Goal: Task Accomplishment & Management: Manage account settings

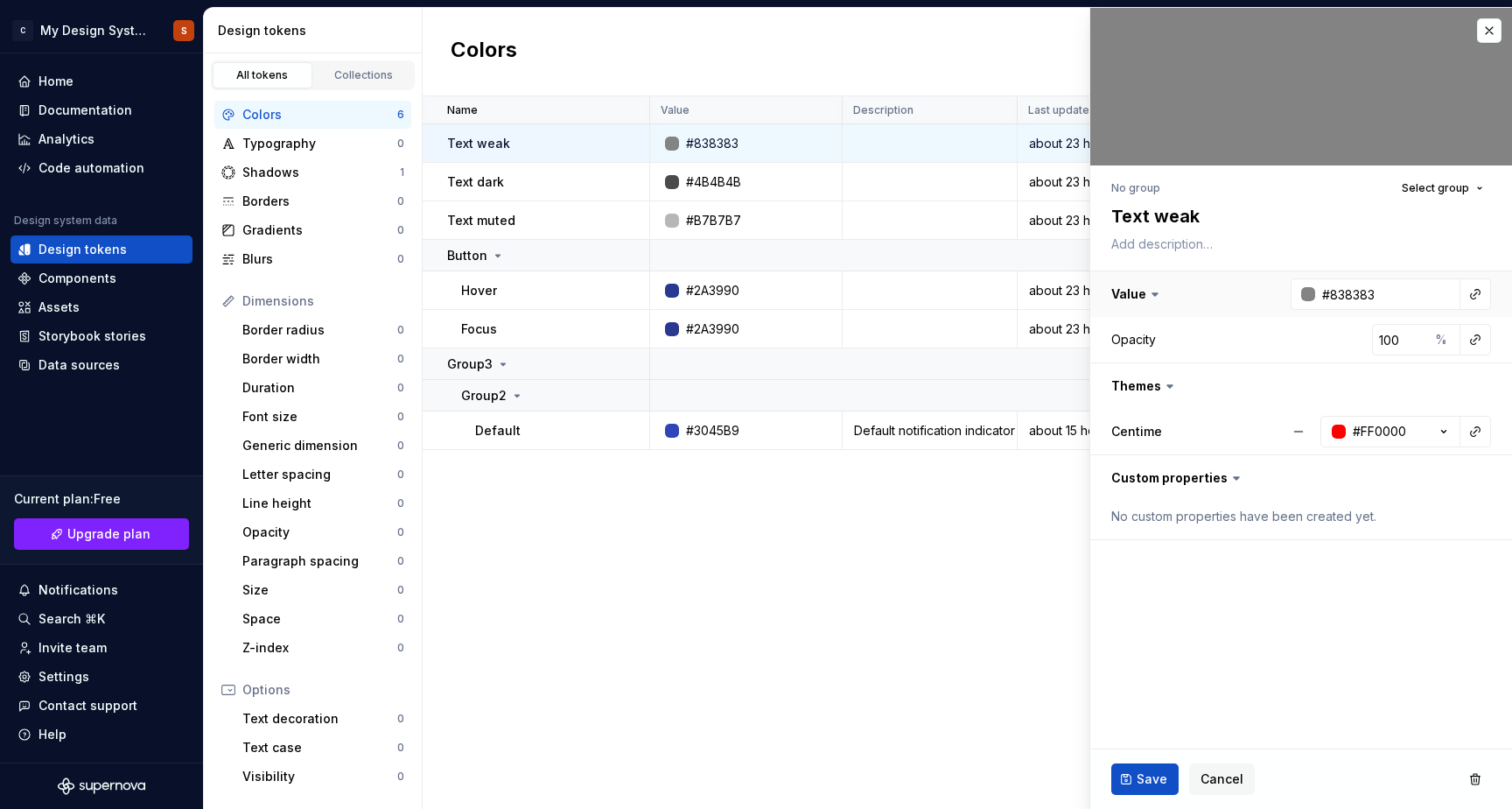
click at [1141, 292] on button "button" at bounding box center [1301, 294] width 422 height 46
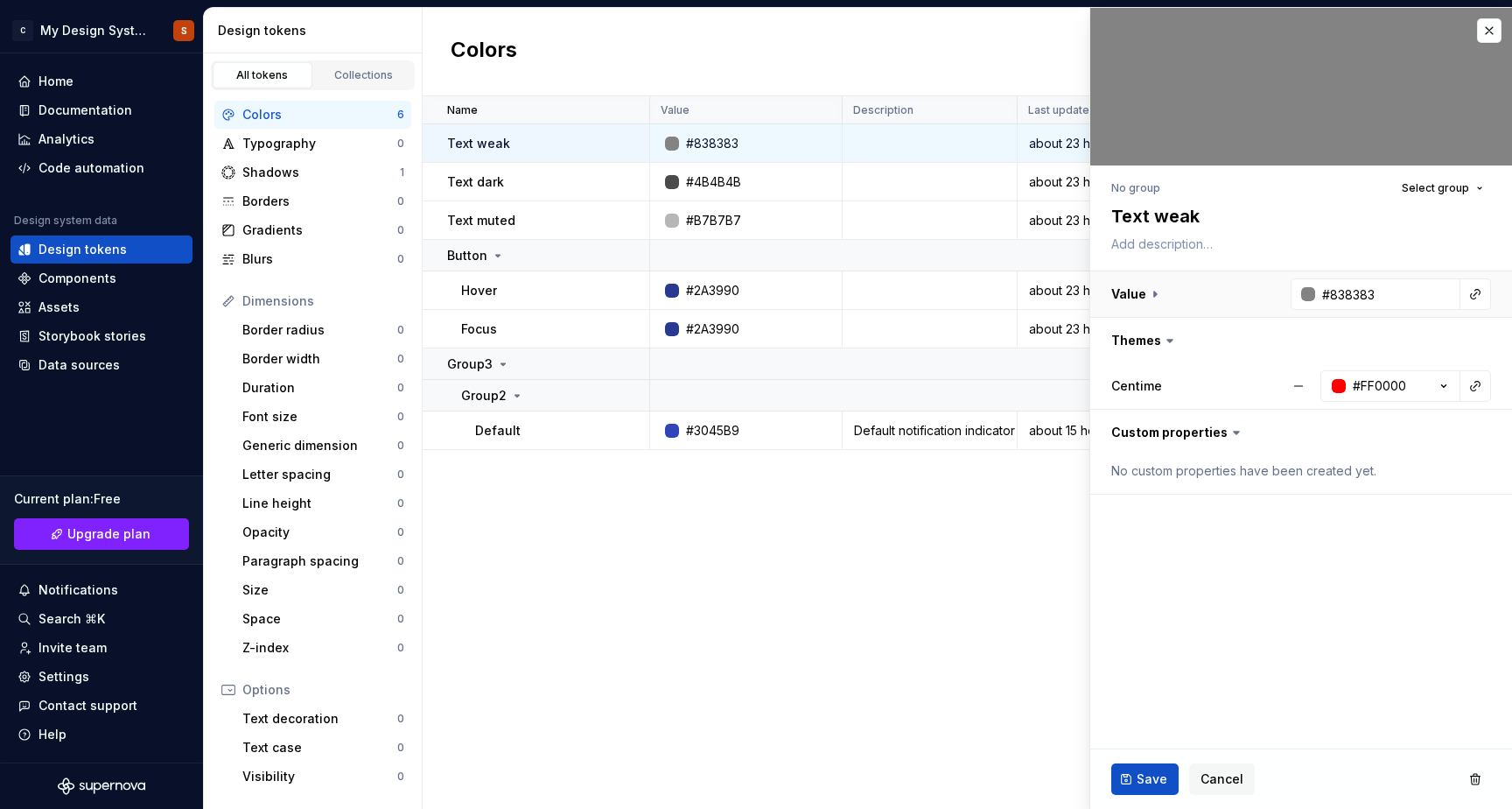
click at [1141, 292] on button "button" at bounding box center [1301, 294] width 422 height 46
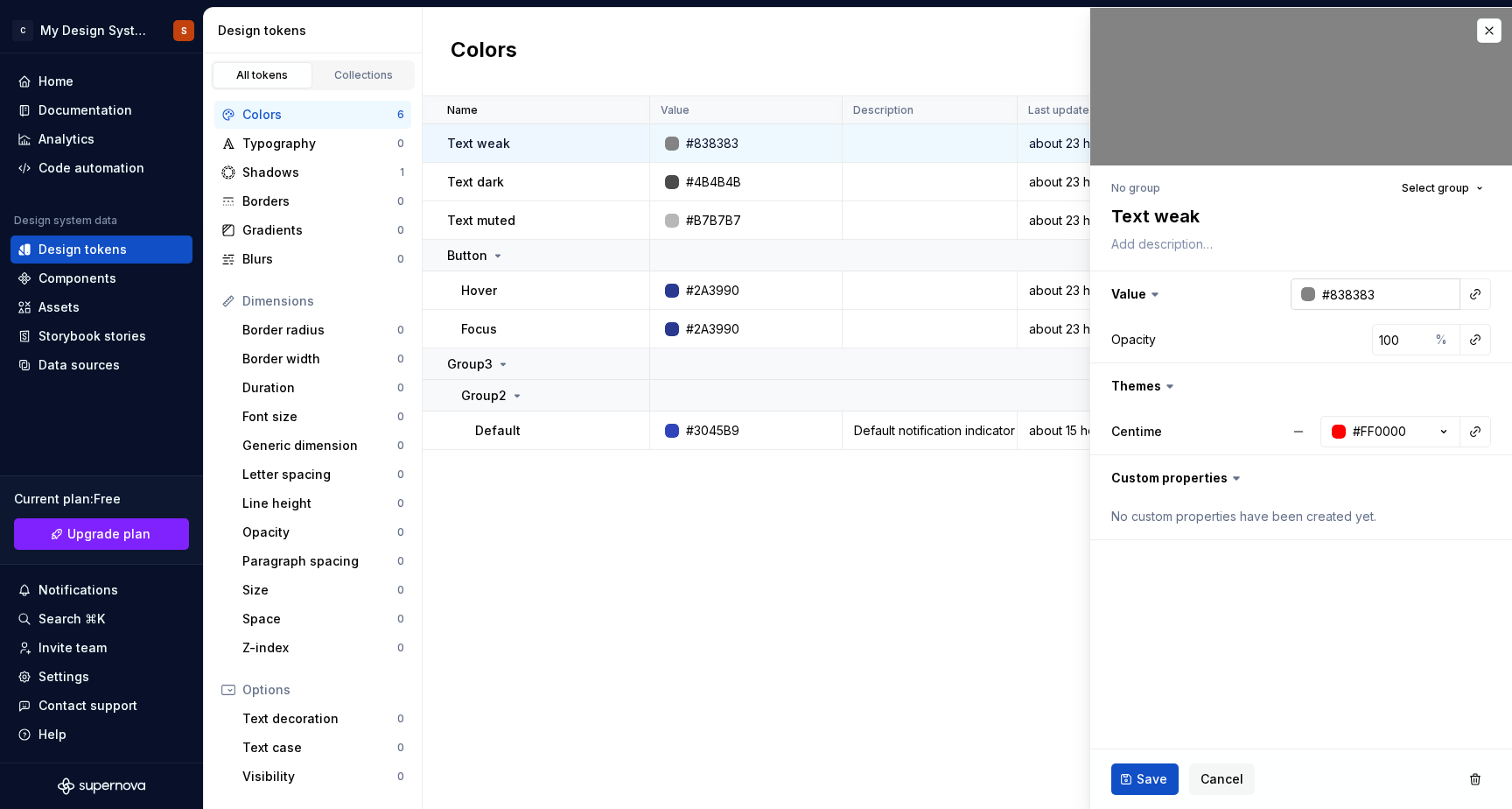
click at [1309, 293] on div at bounding box center [1308, 294] width 14 height 14
click at [1290, 557] on html "C My Design System S Home Documentation Analytics Code automation Design system…" at bounding box center [756, 404] width 1512 height 809
click at [1370, 307] on input "#838383" at bounding box center [1388, 294] width 146 height 32
click at [1373, 294] on input "#838383" at bounding box center [1388, 294] width 146 height 32
click at [1311, 292] on div at bounding box center [1308, 294] width 14 height 14
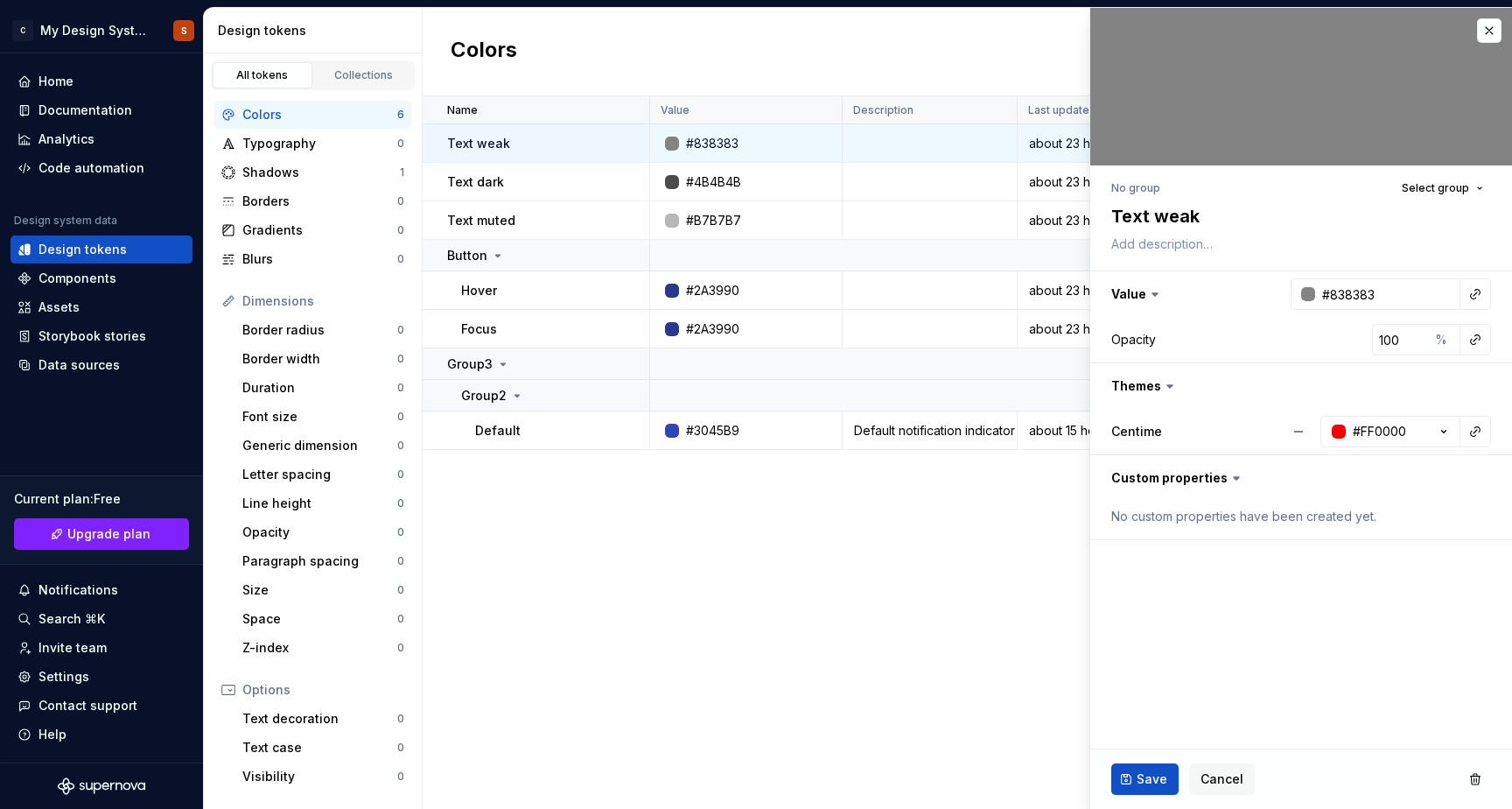
click at [1225, 298] on html "C My Design System S Home Documentation Analytics Code automation Design system…" at bounding box center [756, 404] width 1512 height 809
click at [1358, 291] on input "#838383" at bounding box center [1388, 294] width 146 height 32
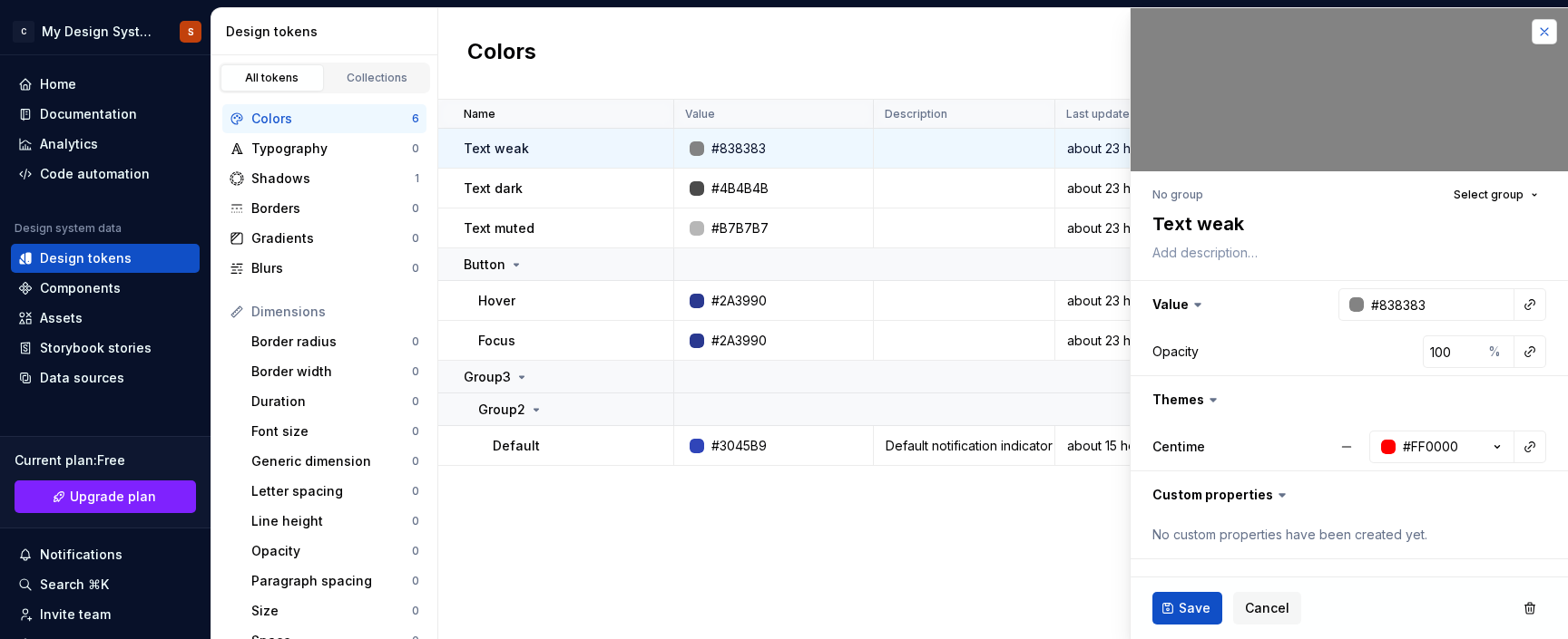
click at [1543, 37] on button "button" at bounding box center [1545, 32] width 25 height 25
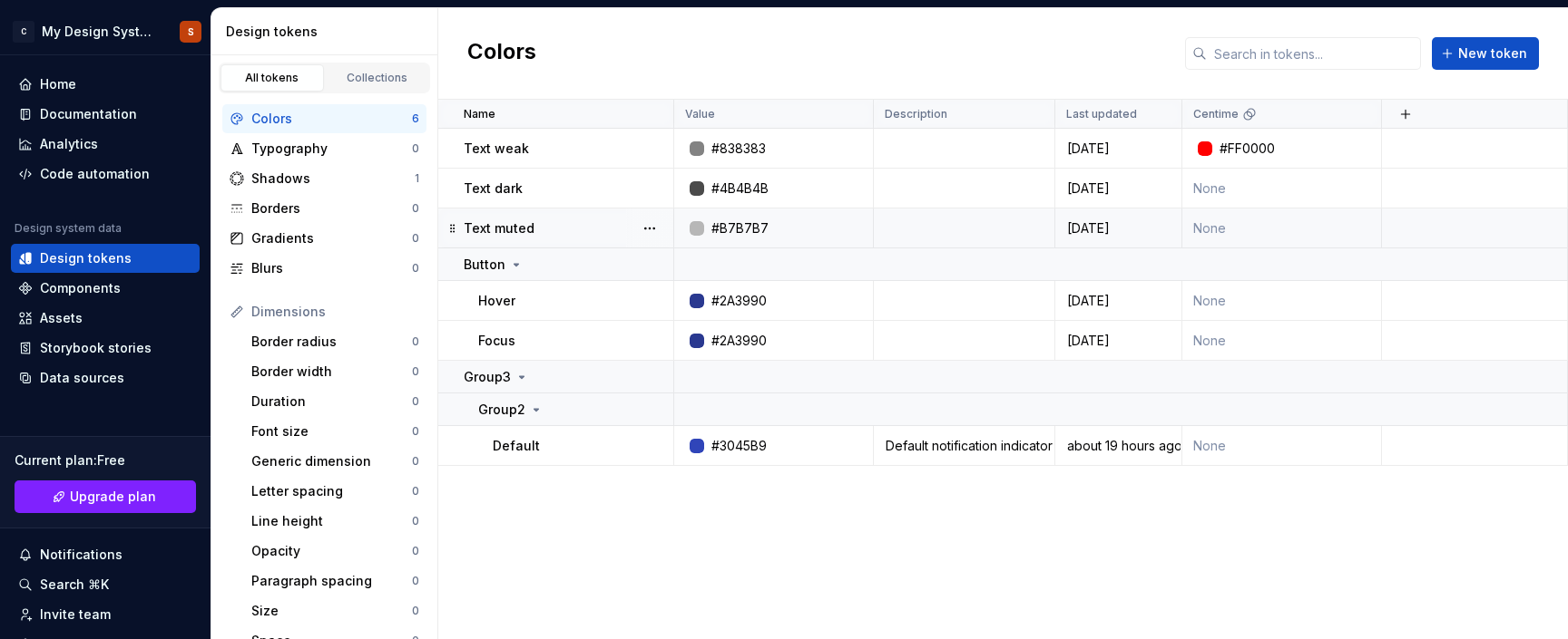
click at [806, 220] on div "#B7B7B7" at bounding box center [779, 228] width 186 height 18
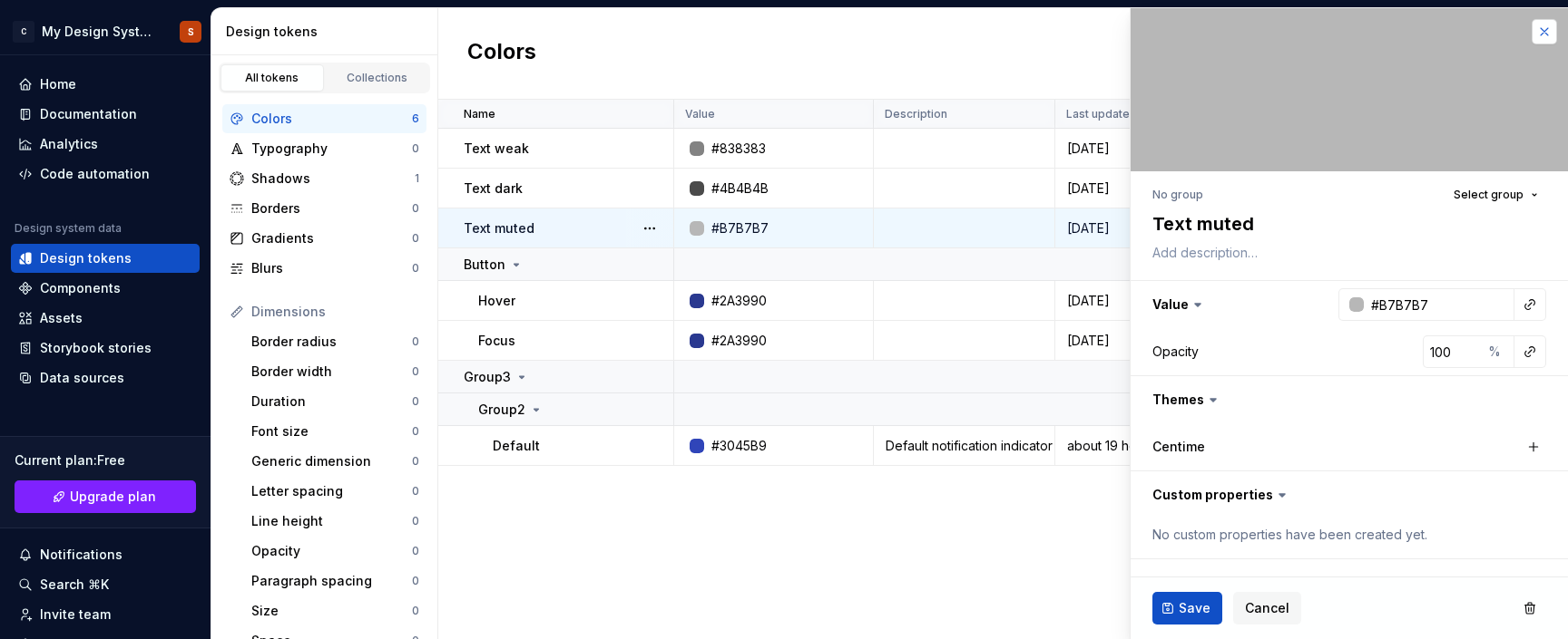
click at [1545, 37] on button "button" at bounding box center [1545, 32] width 25 height 25
type textarea "*"
